Goal: Task Accomplishment & Management: Use online tool/utility

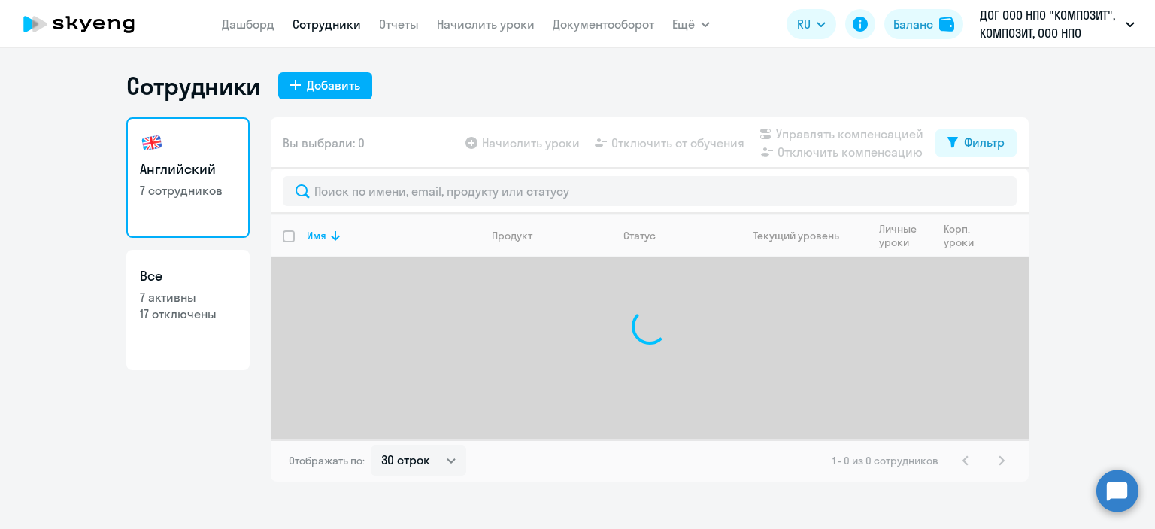
select select "30"
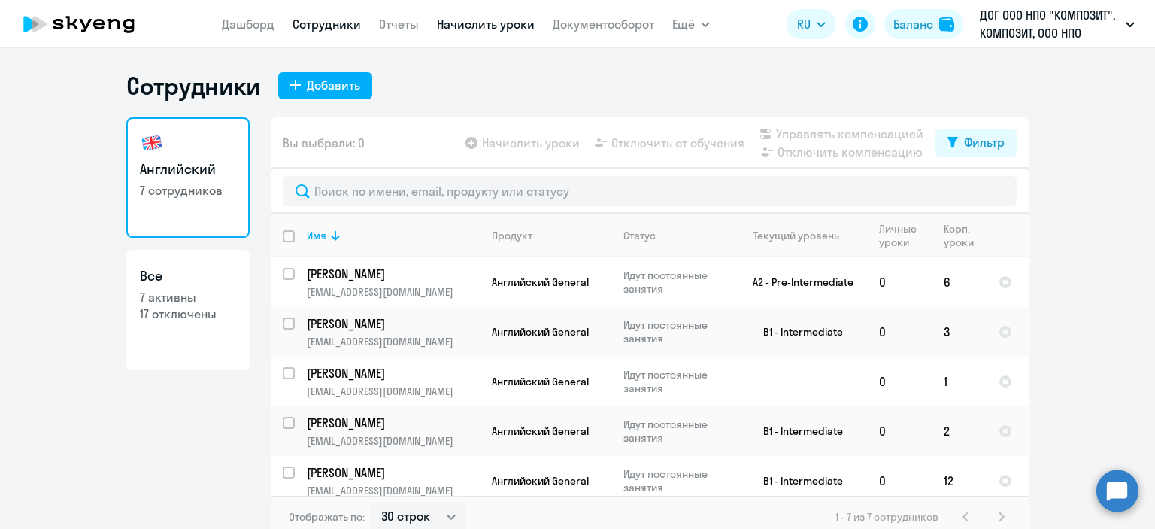
click at [481, 32] on link "Начислить уроки" at bounding box center [486, 24] width 98 height 15
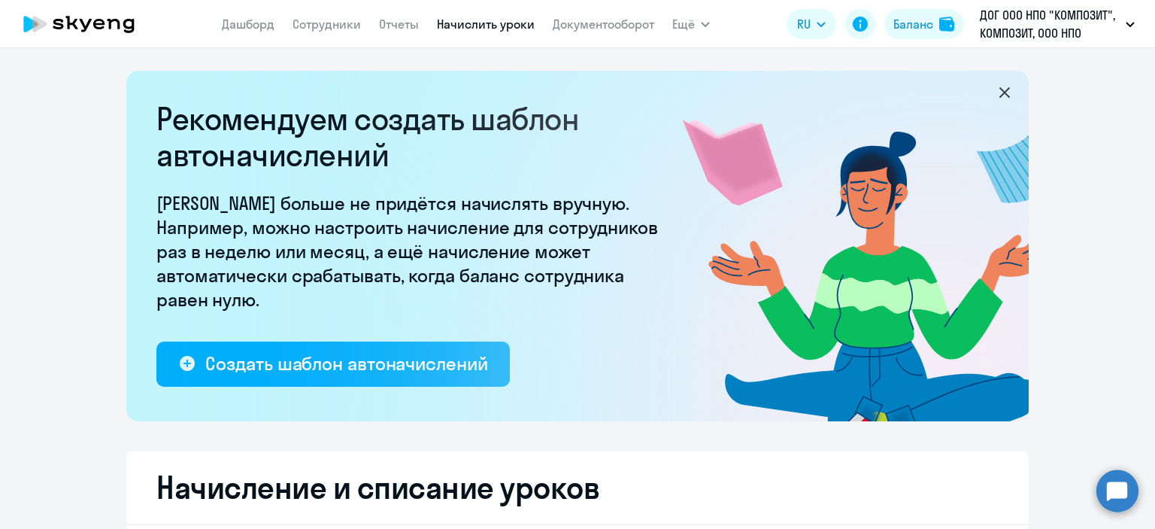
select select "10"
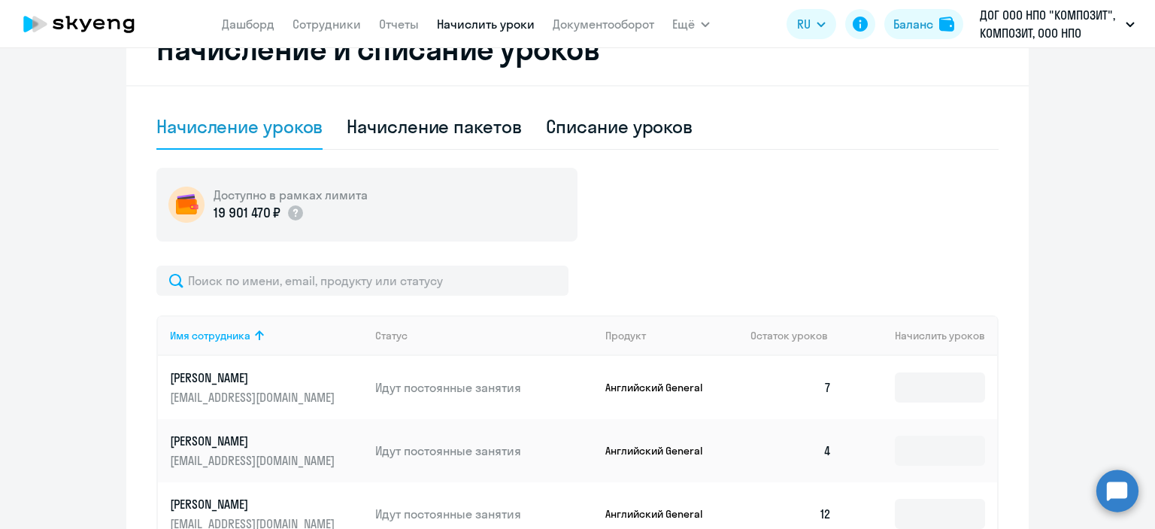
scroll to position [648, 0]
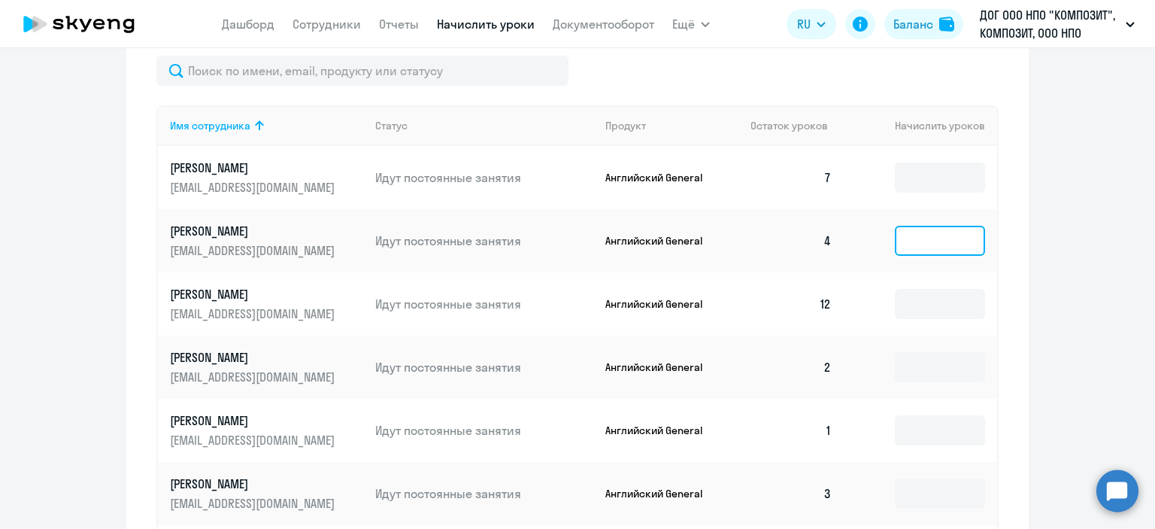
click at [937, 250] on input at bounding box center [940, 241] width 90 height 30
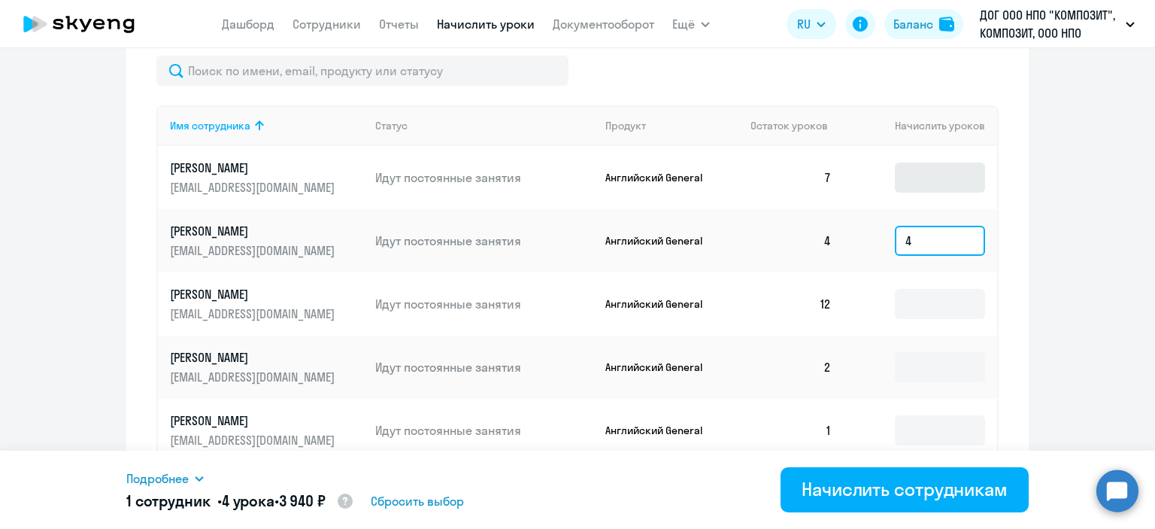
type input "4"
click at [968, 179] on input at bounding box center [940, 177] width 90 height 30
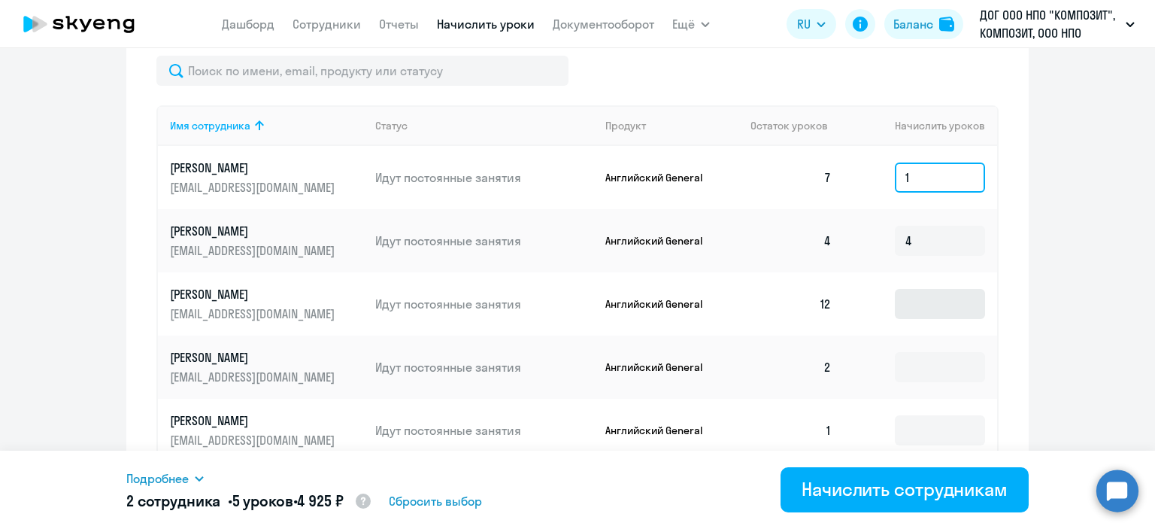
type input "1"
click at [921, 319] on input at bounding box center [940, 304] width 90 height 30
click at [912, 399] on td at bounding box center [920, 366] width 153 height 63
click at [920, 381] on input at bounding box center [940, 367] width 90 height 30
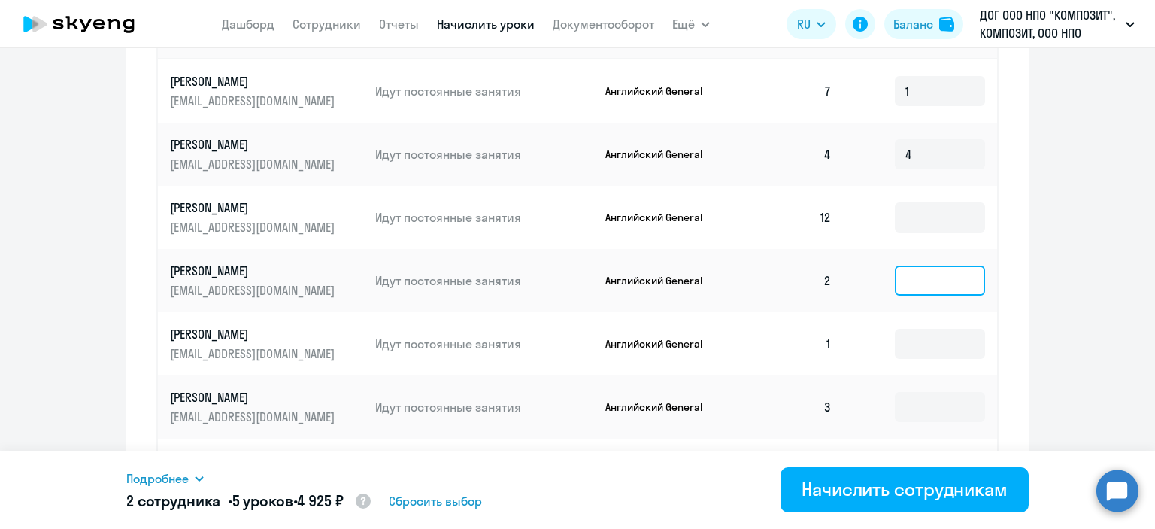
scroll to position [771, 0]
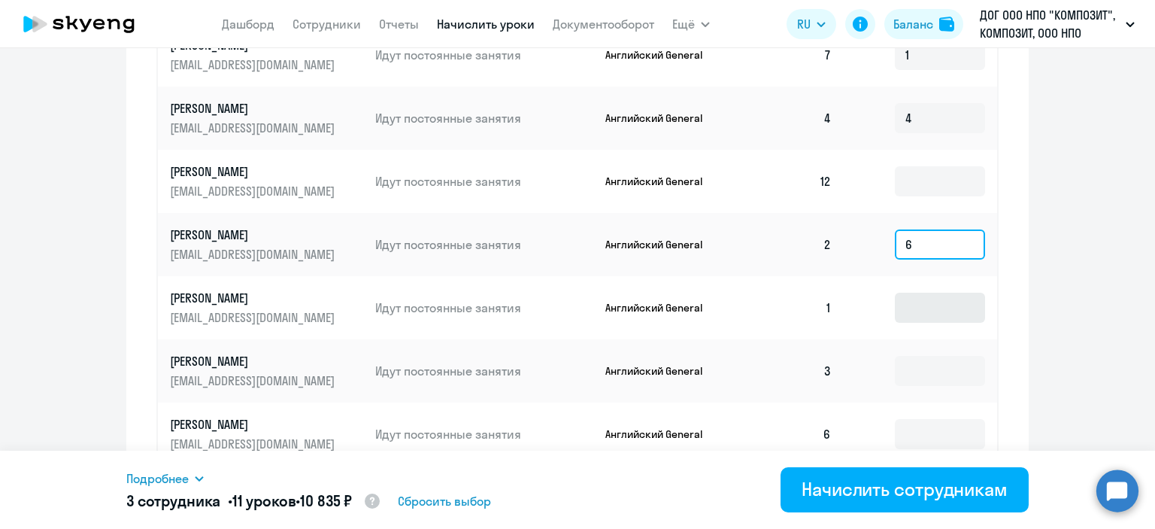
type input "6"
click at [956, 317] on input at bounding box center [940, 308] width 90 height 30
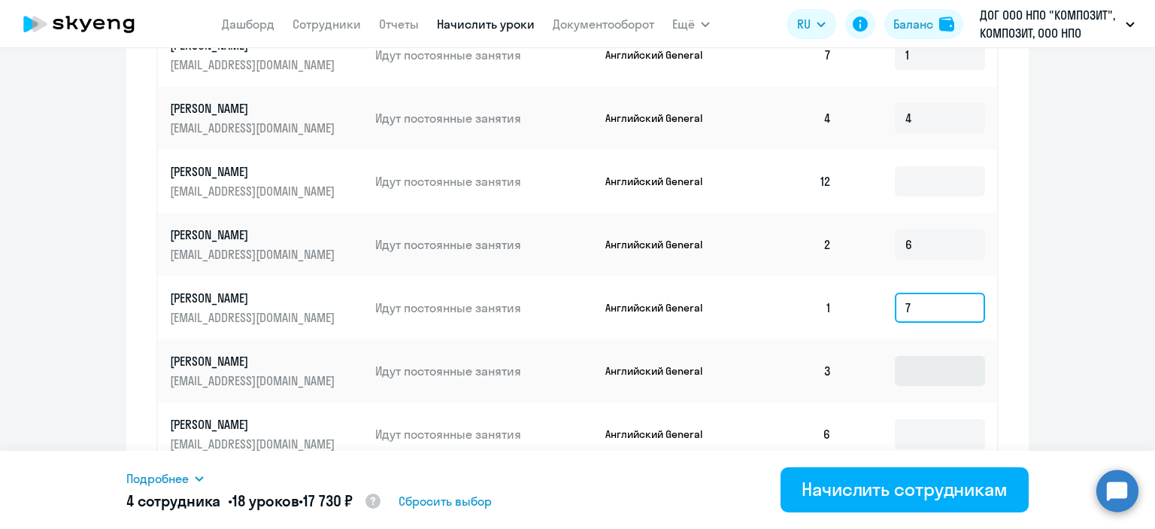
type input "7"
click at [927, 386] on input at bounding box center [940, 371] width 90 height 30
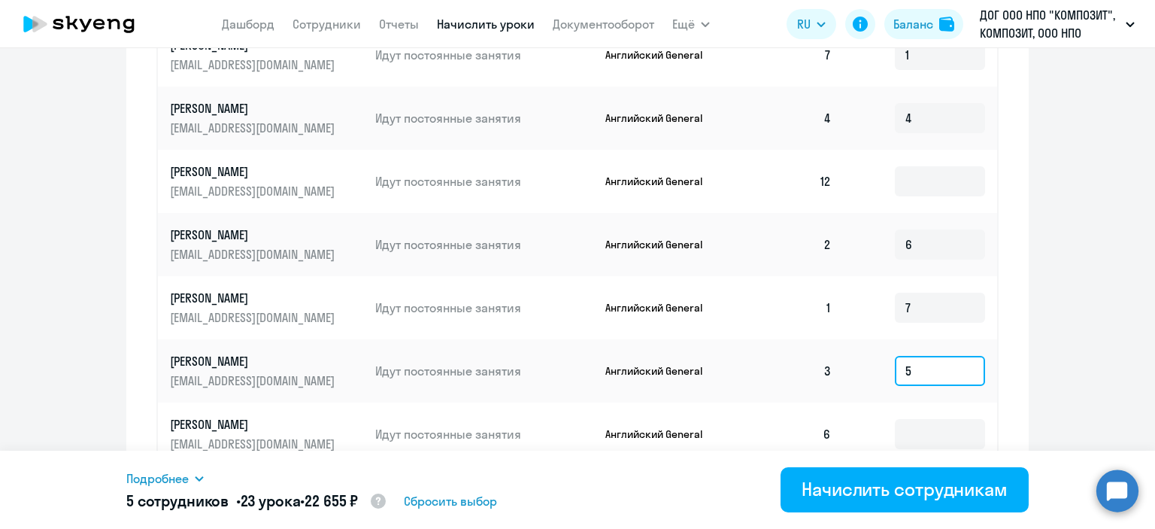
scroll to position [884, 0]
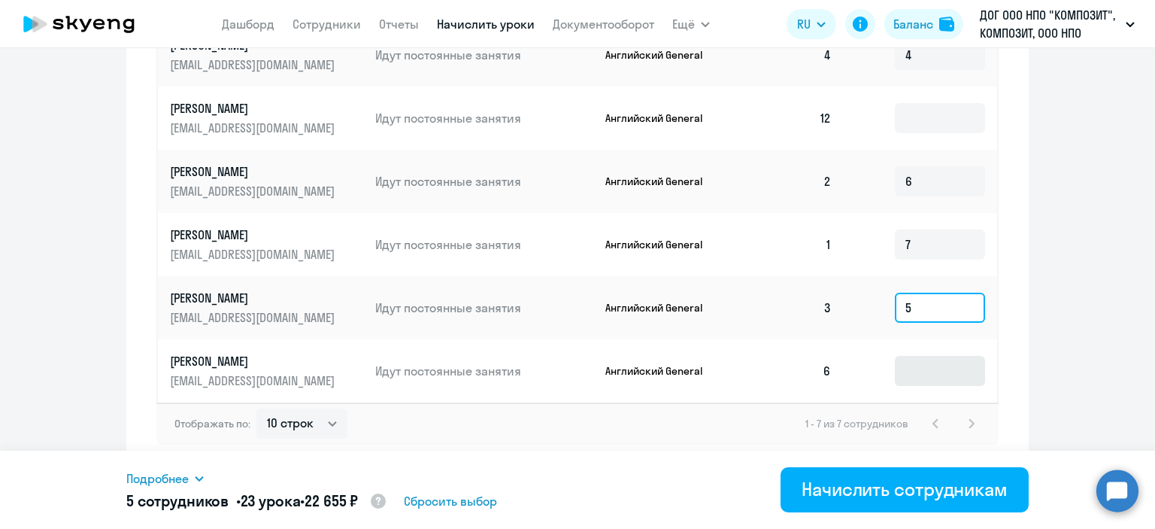
type input "5"
click at [977, 356] on input at bounding box center [940, 371] width 90 height 30
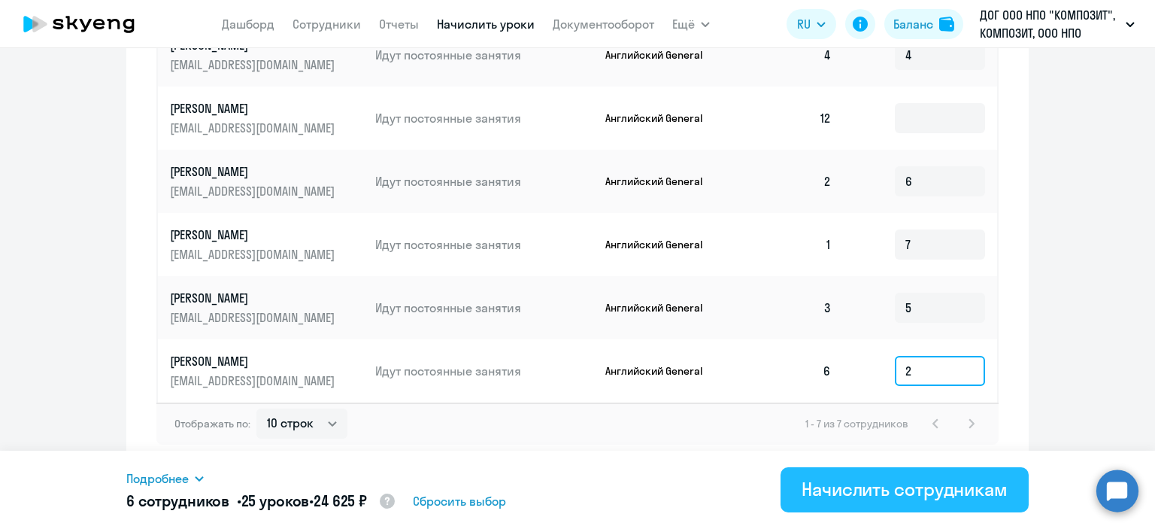
type input "2"
click at [922, 487] on div "Начислить сотрудникам" at bounding box center [905, 489] width 206 height 24
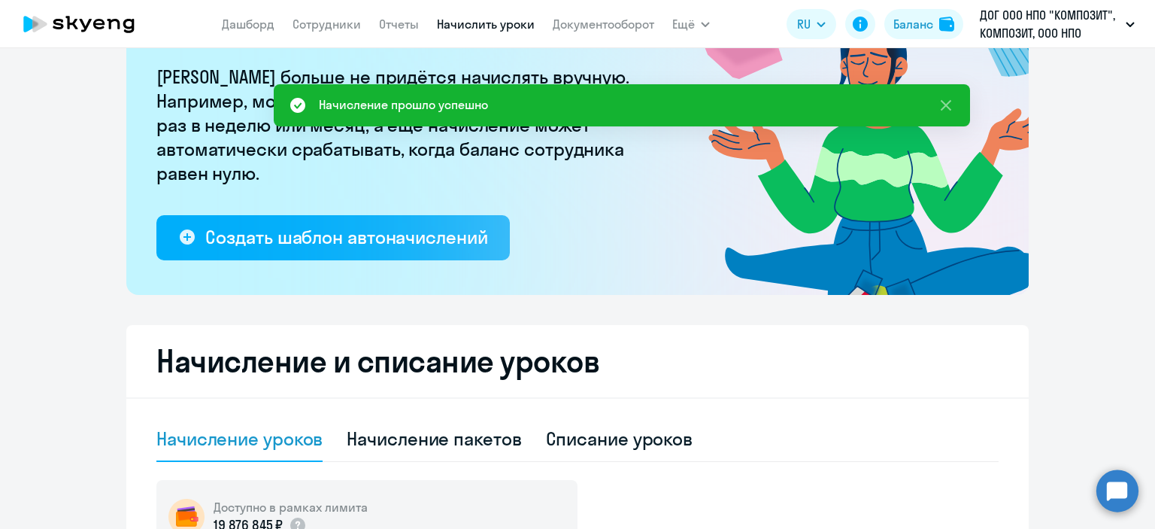
scroll to position [56, 0]
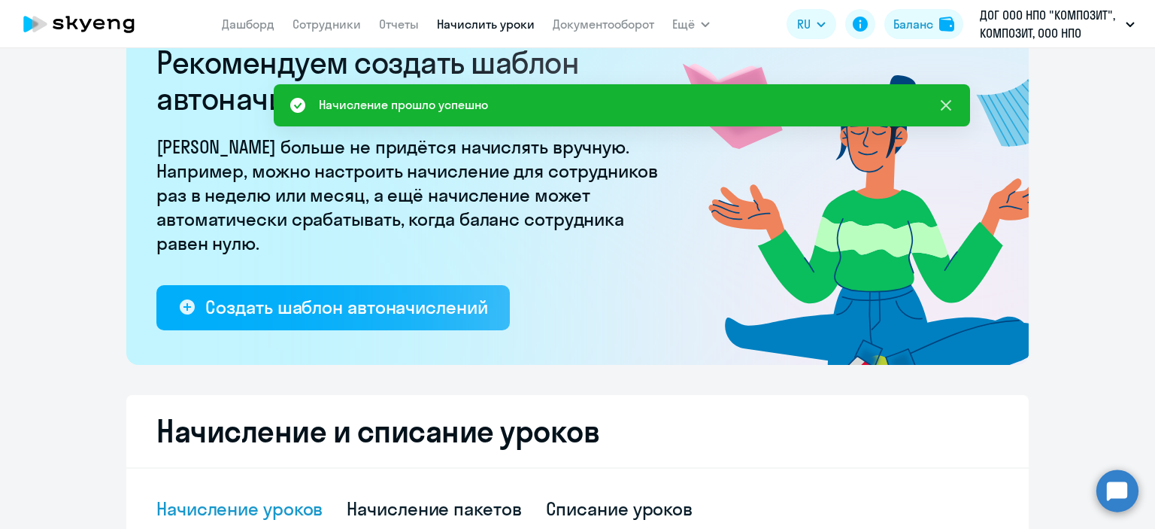
click at [945, 105] on icon at bounding box center [946, 105] width 11 height 11
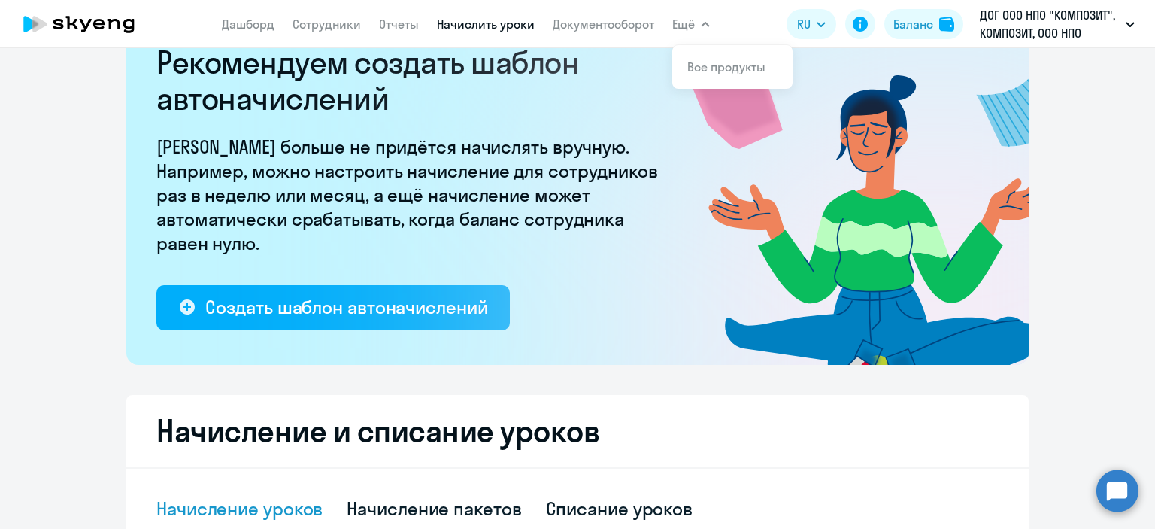
click at [640, 37] on nav "[PERSON_NAME] Отчеты Начислить уроки Документооборот" at bounding box center [438, 24] width 433 height 30
click at [632, 29] on link "Документооборот" at bounding box center [604, 24] width 102 height 15
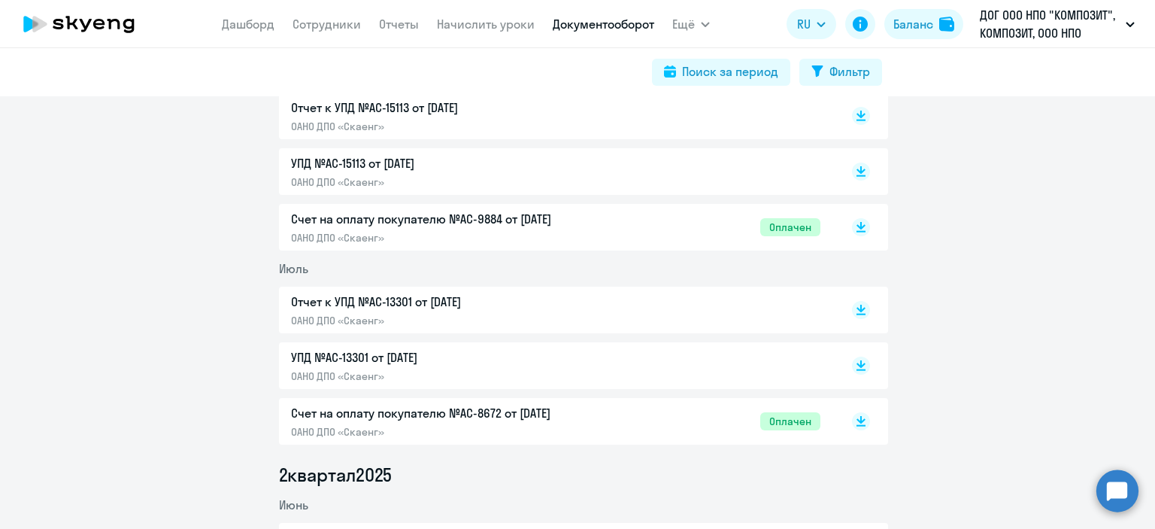
scroll to position [257, 0]
